Goal: Contribute content: Add original content to the website for others to see

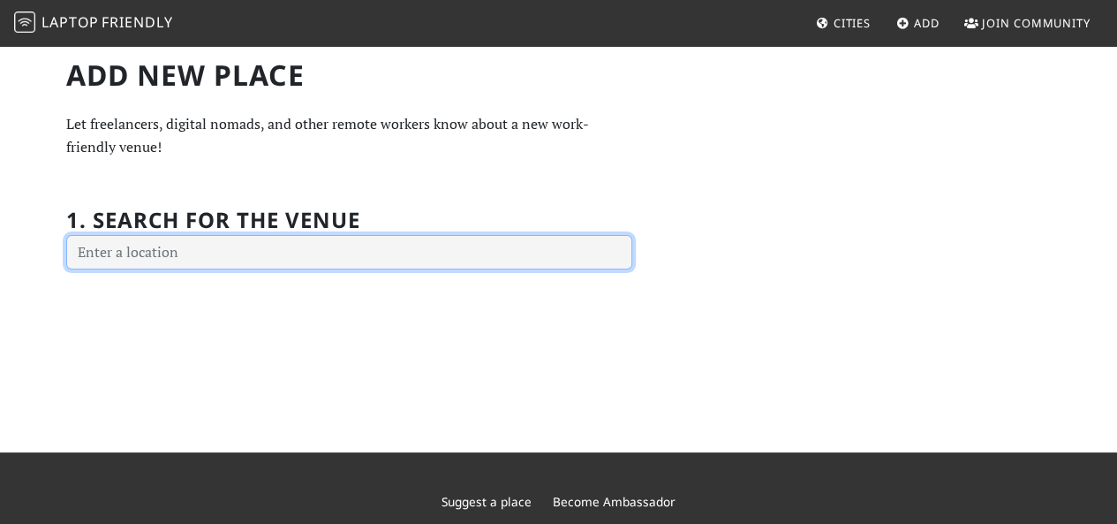
click at [227, 260] on input "text" at bounding box center [349, 252] width 566 height 35
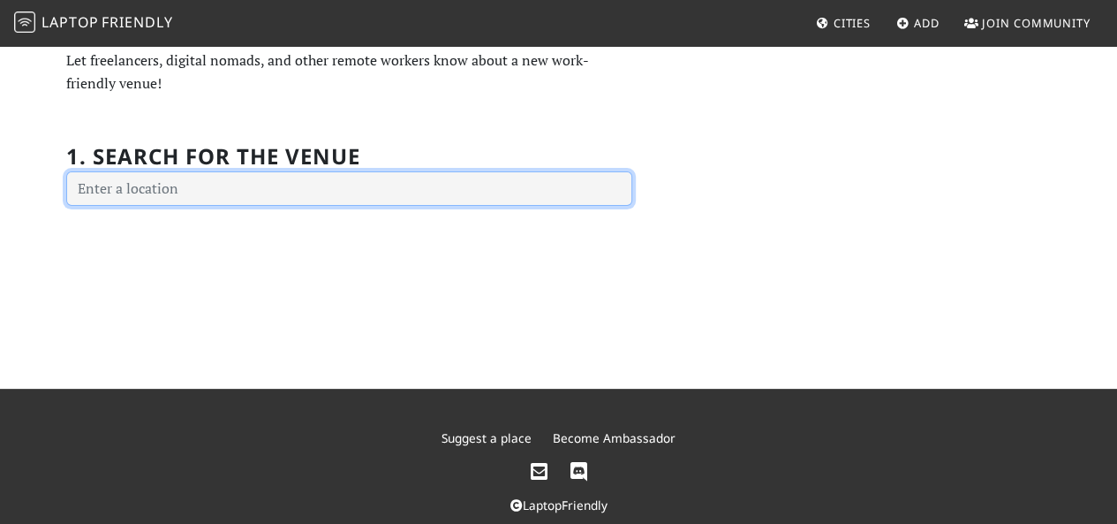
scroll to position [88, 0]
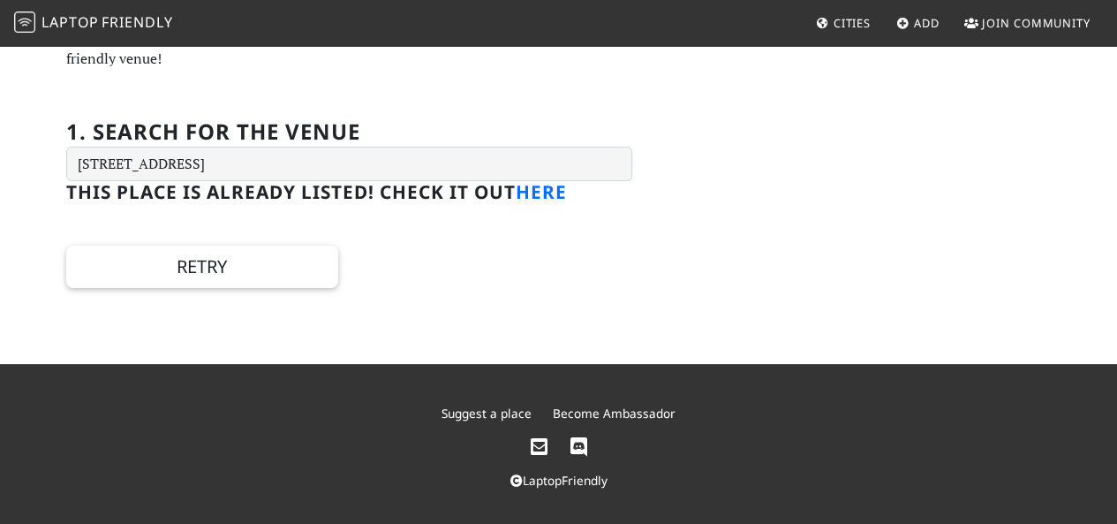
click at [555, 197] on link "here" at bounding box center [541, 191] width 51 height 25
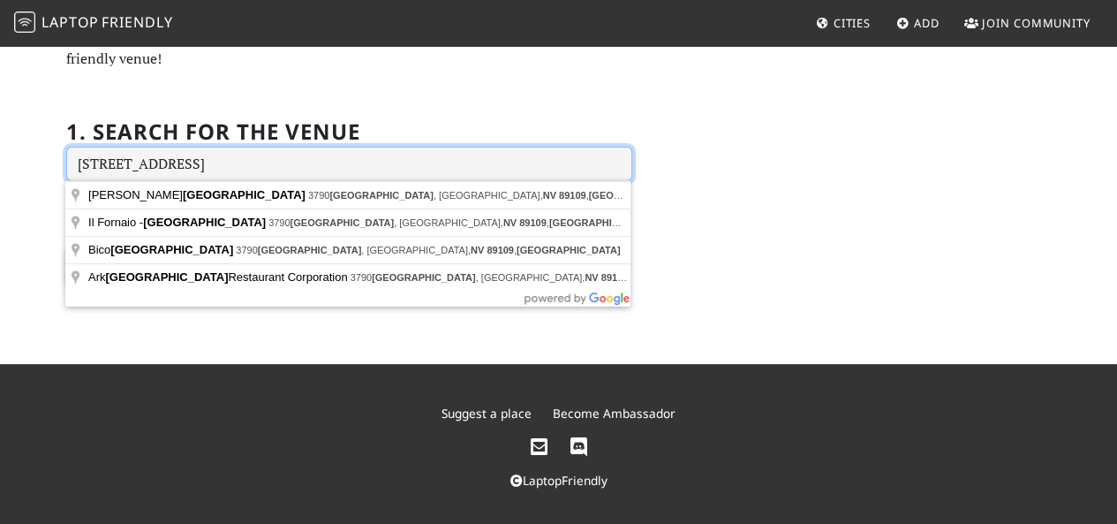
drag, startPoint x: 411, startPoint y: 167, endPoint x: 0, endPoint y: 129, distance: 413.2
click at [0, 129] on div "Add new Place Let freelancers, digital nomads, and other remote workers know ab…" at bounding box center [558, 160] width 1117 height 408
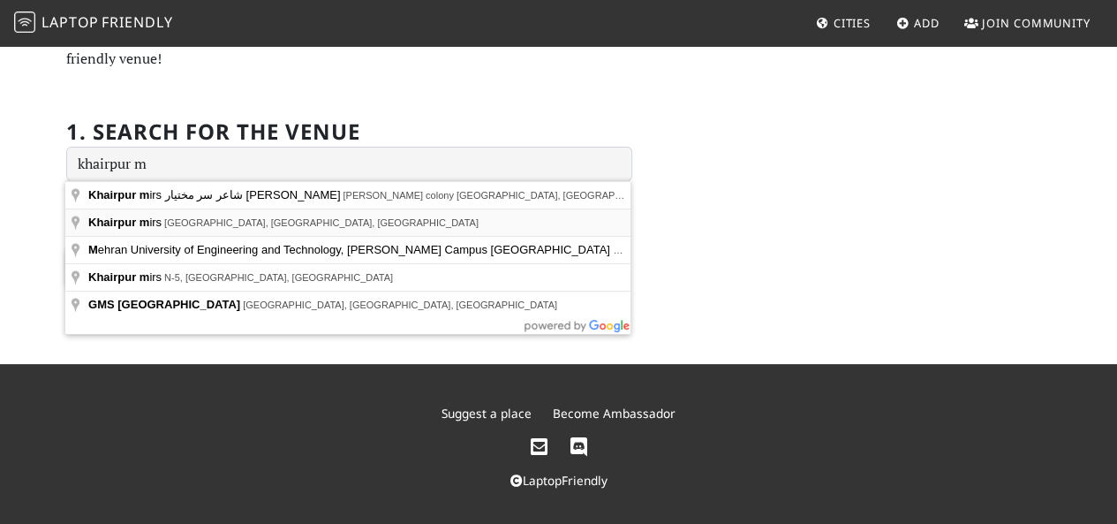
type input "Khairpur mirs, [GEOGRAPHIC_DATA], [GEOGRAPHIC_DATA], [GEOGRAPHIC_DATA]"
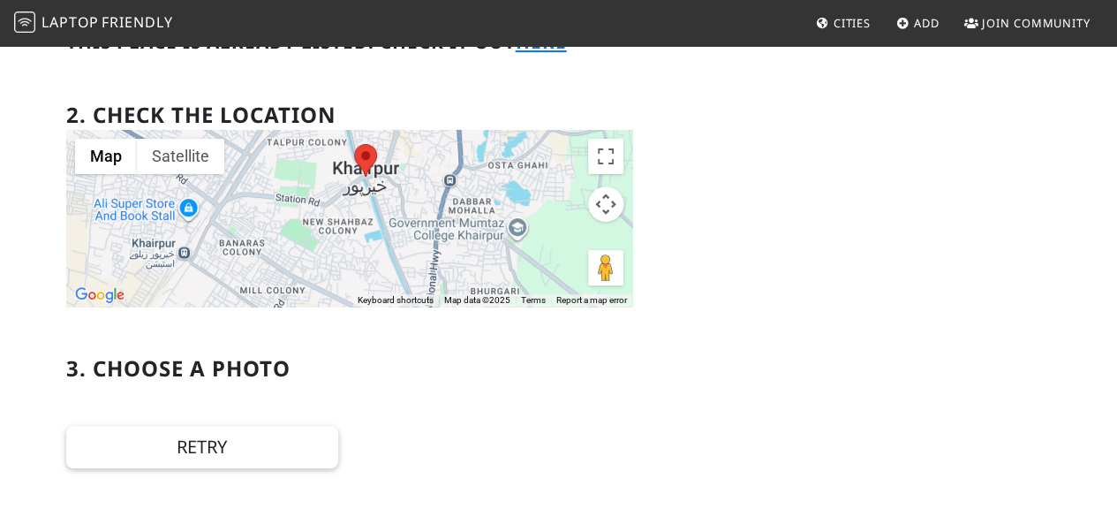
scroll to position [177, 0]
